Goal: Find specific page/section: Find specific page/section

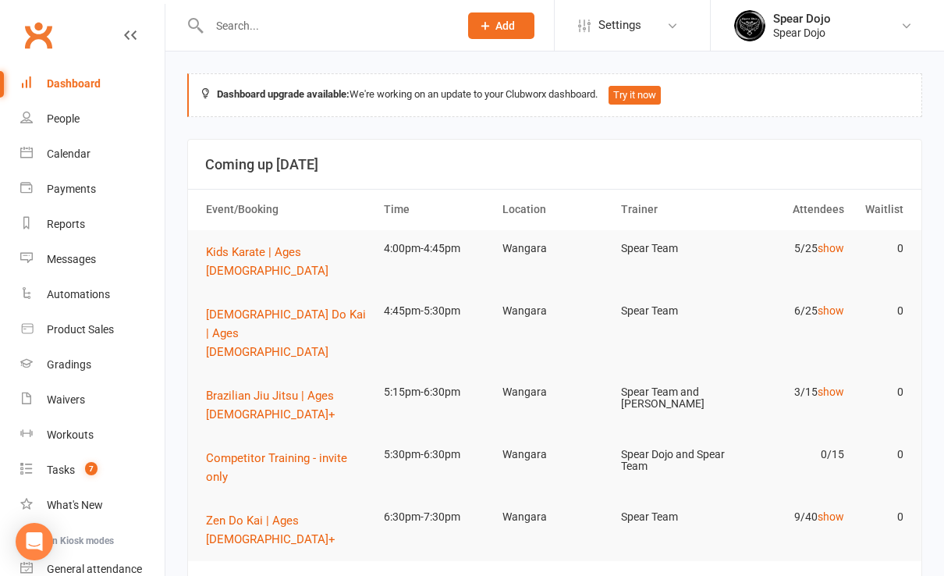
click at [229, 22] on input "text" at bounding box center [325, 26] width 243 height 22
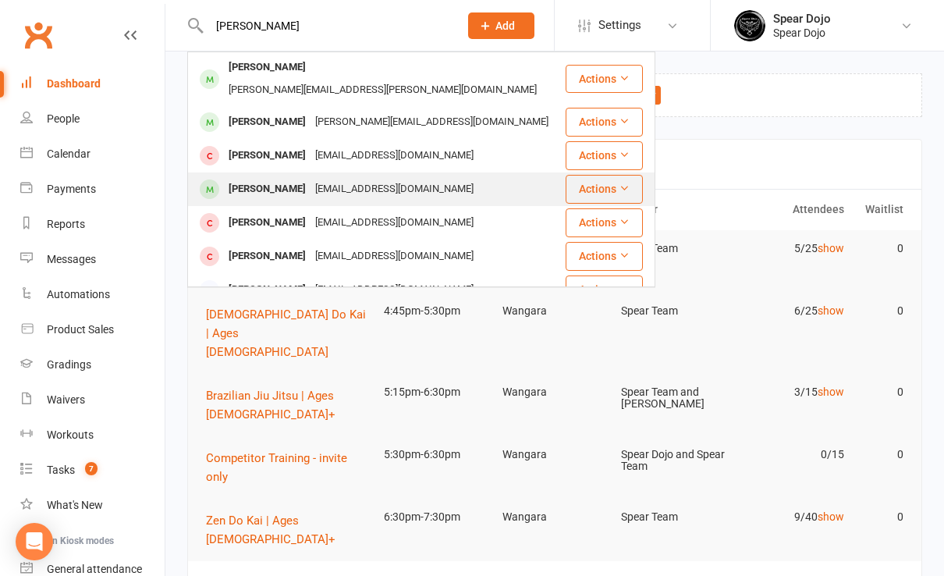
type input "[PERSON_NAME]"
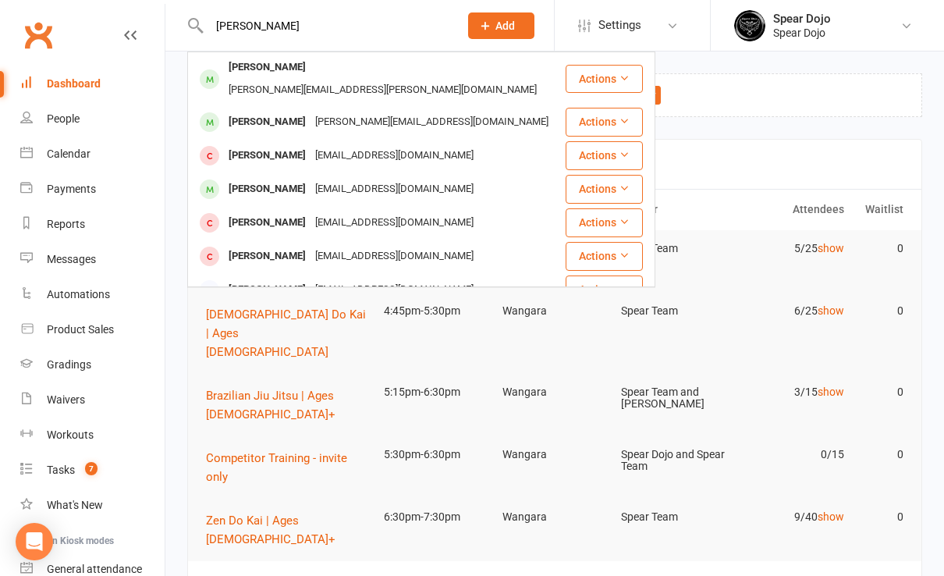
click at [286, 178] on div "[PERSON_NAME]" at bounding box center [267, 189] width 87 height 23
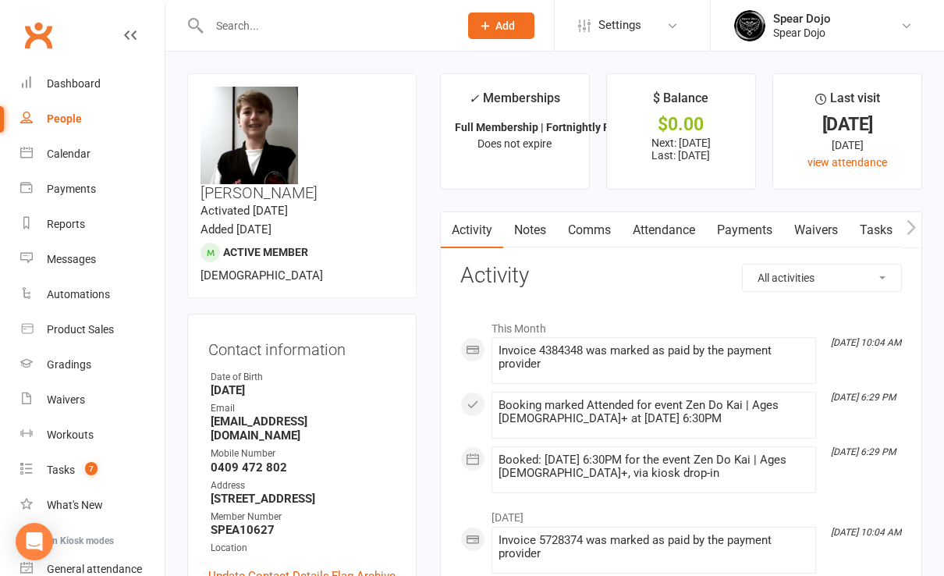
click at [261, 32] on input "text" at bounding box center [325, 26] width 243 height 22
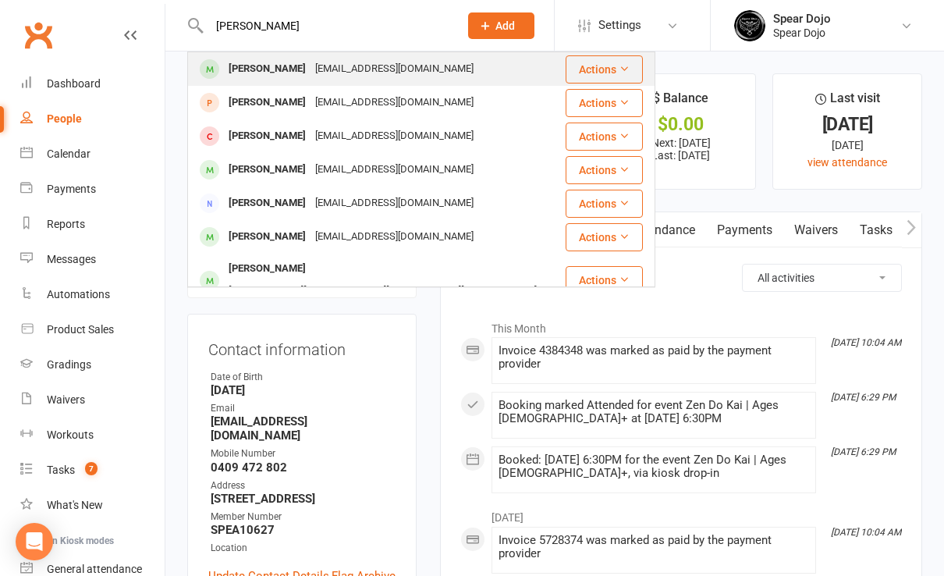
type input "[PERSON_NAME]"
click at [282, 70] on div "[PERSON_NAME]" at bounding box center [267, 69] width 87 height 23
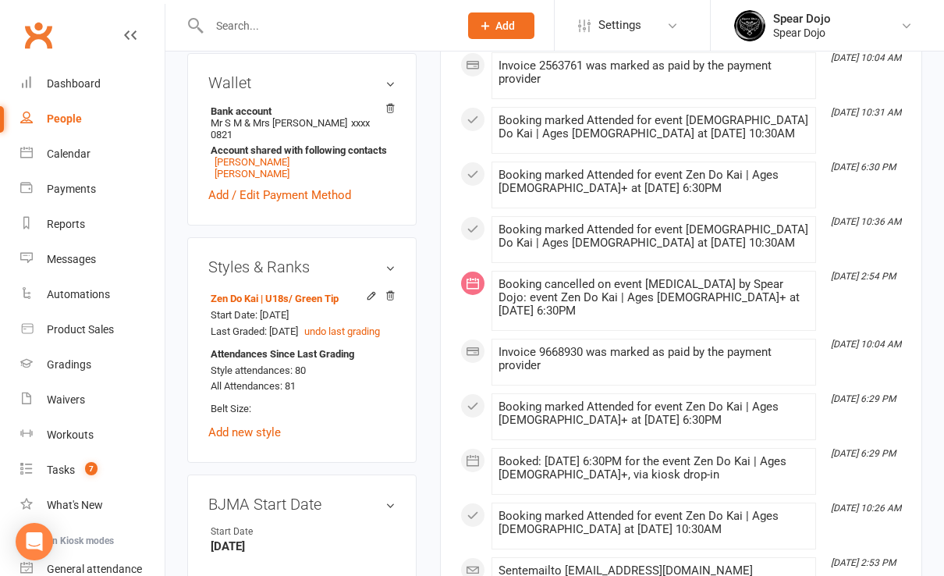
scroll to position [624, 0]
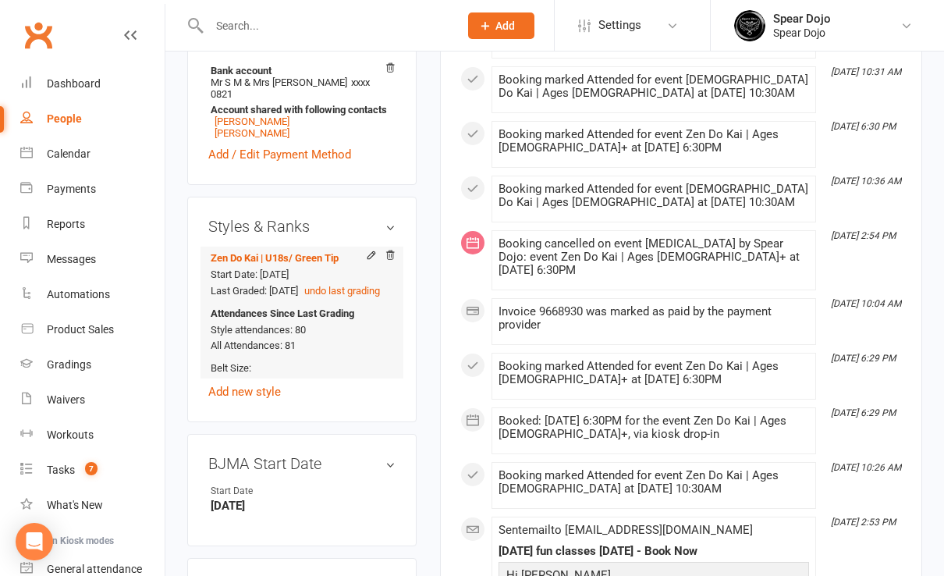
drag, startPoint x: 328, startPoint y: 247, endPoint x: 208, endPoint y: 242, distance: 120.2
click at [208, 247] on li "Zen Do Kai | U18s / Green Tip Start Date: [DATE] Last Graded: [DATE] undo last …" at bounding box center [301, 313] width 187 height 132
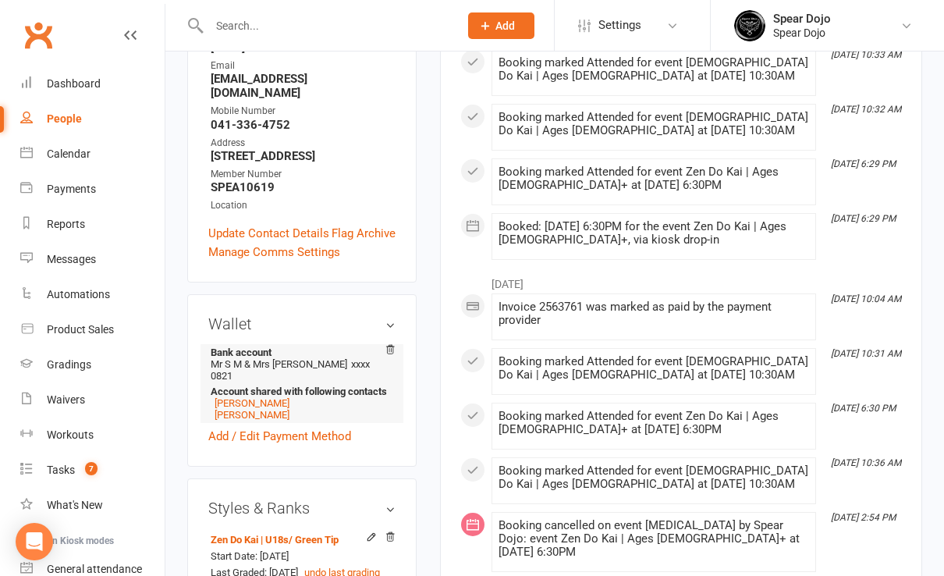
scroll to position [416, 0]
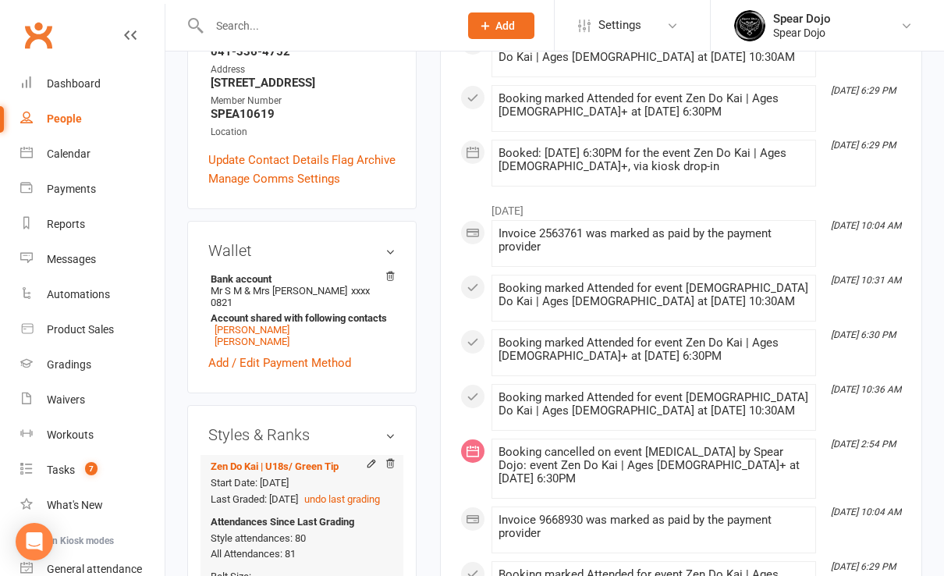
copy span "Start Date: [DATE]"
click at [249, 31] on input "text" at bounding box center [325, 26] width 243 height 22
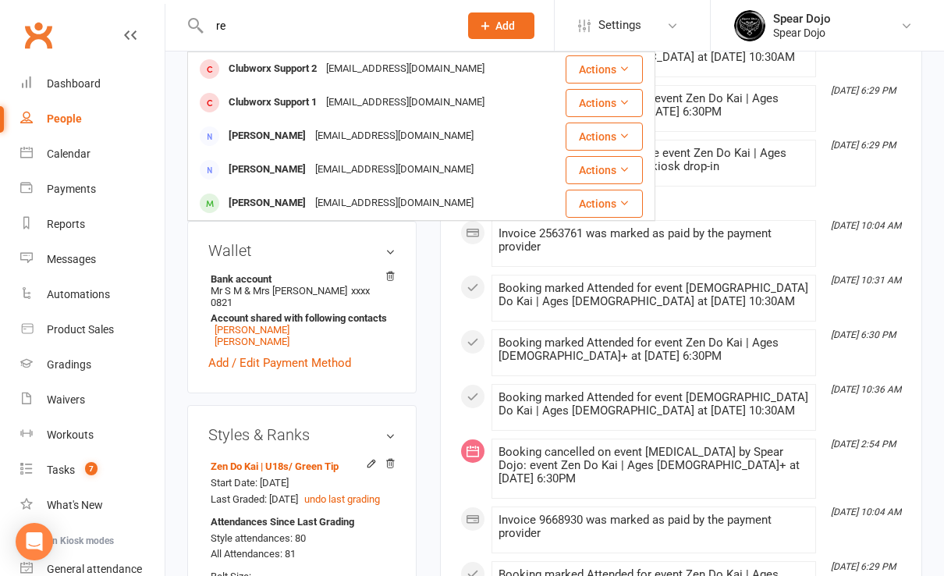
type input "r"
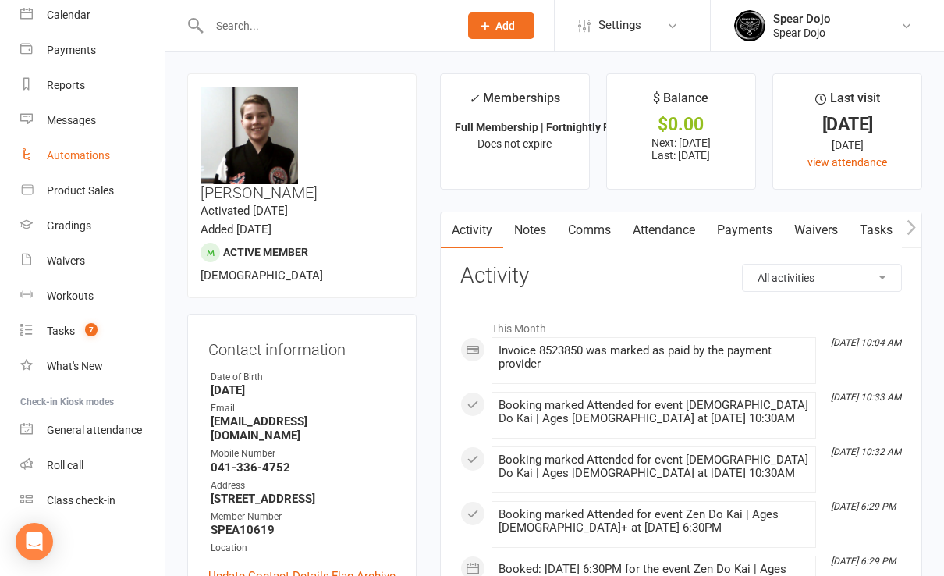
scroll to position [0, 0]
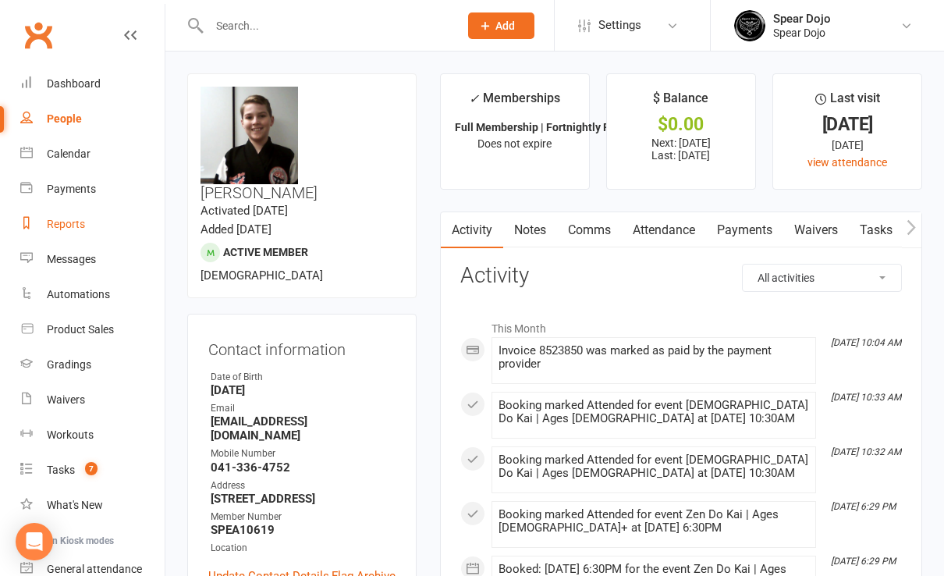
click at [54, 226] on div "Reports" at bounding box center [66, 224] width 38 height 12
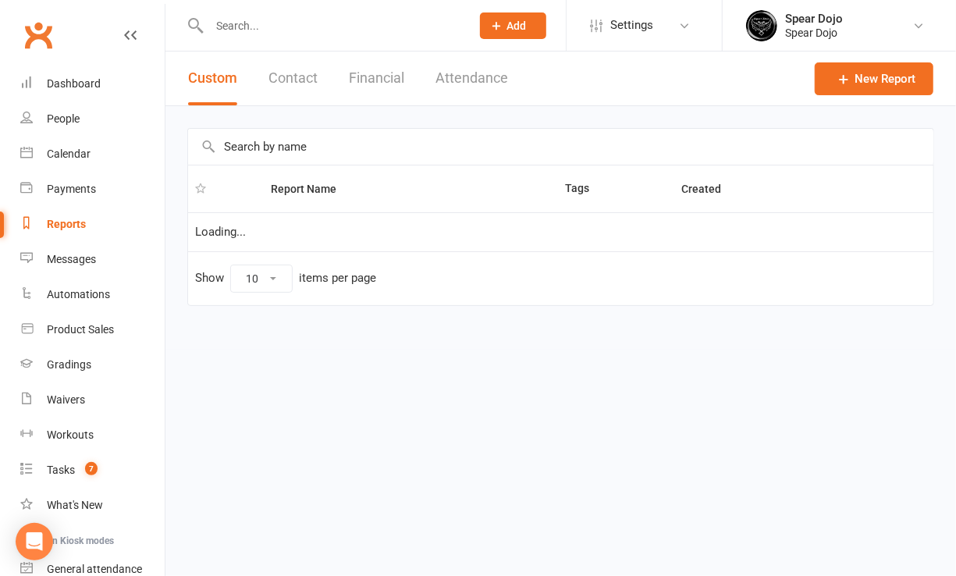
select select "50"
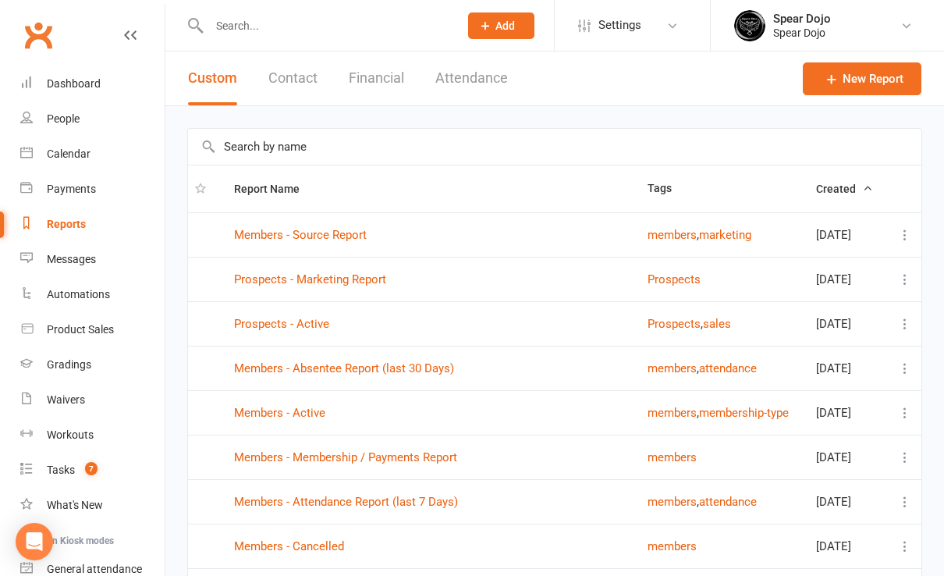
click at [285, 149] on input "text" at bounding box center [554, 147] width 733 height 36
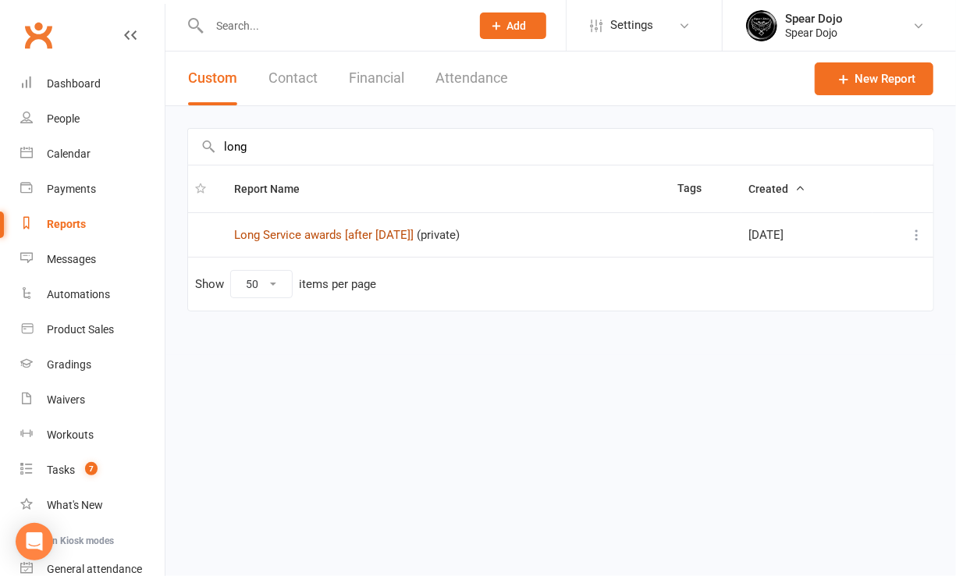
type input "long"
click at [328, 231] on link "Long Service awards [after [DATE]]" at bounding box center [323, 235] width 179 height 14
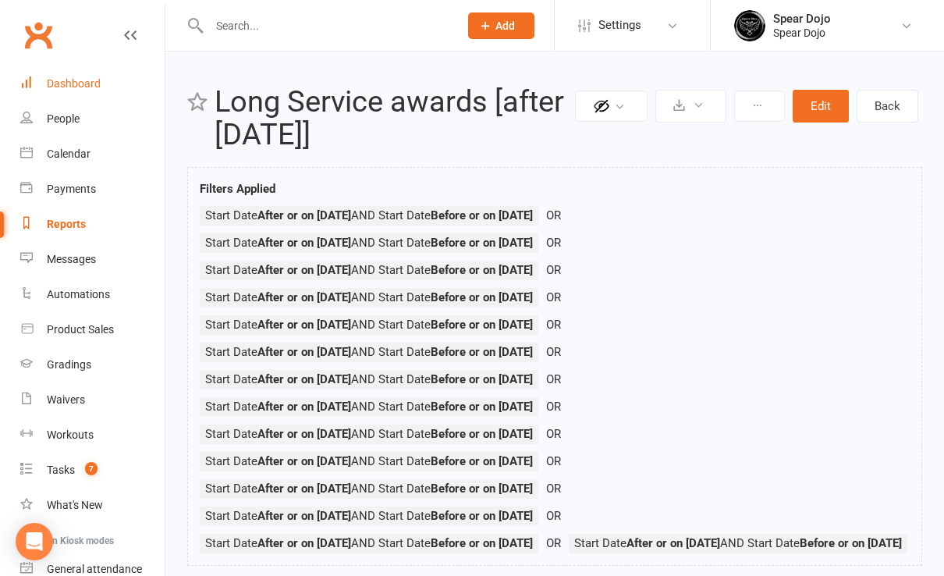
click at [75, 87] on div "Dashboard" at bounding box center [74, 83] width 54 height 12
